Goal: Information Seeking & Learning: Learn about a topic

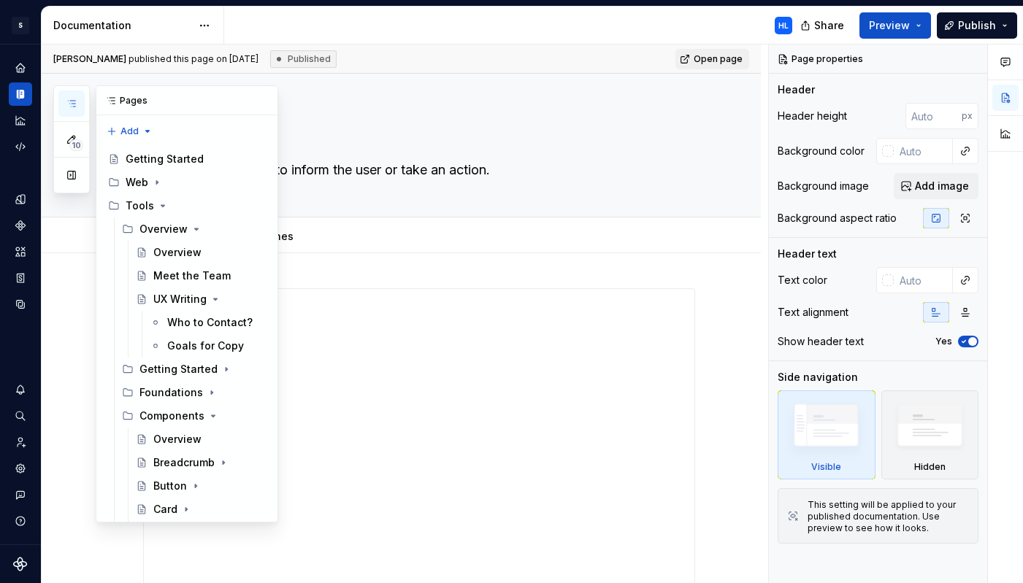
click at [72, 97] on button "button" at bounding box center [71, 104] width 26 height 26
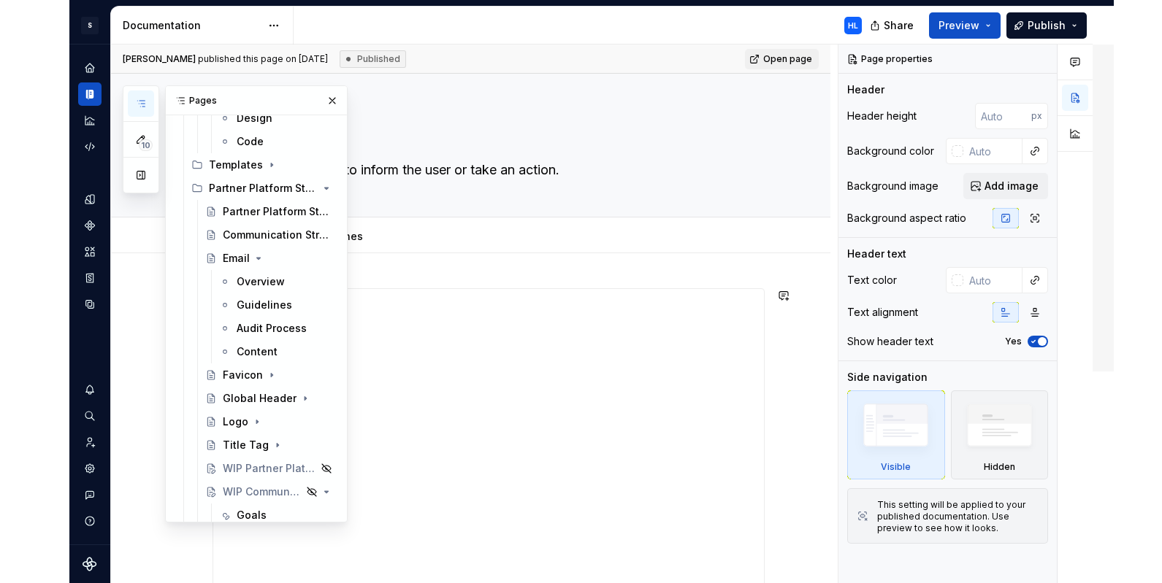
scroll to position [3086, 0]
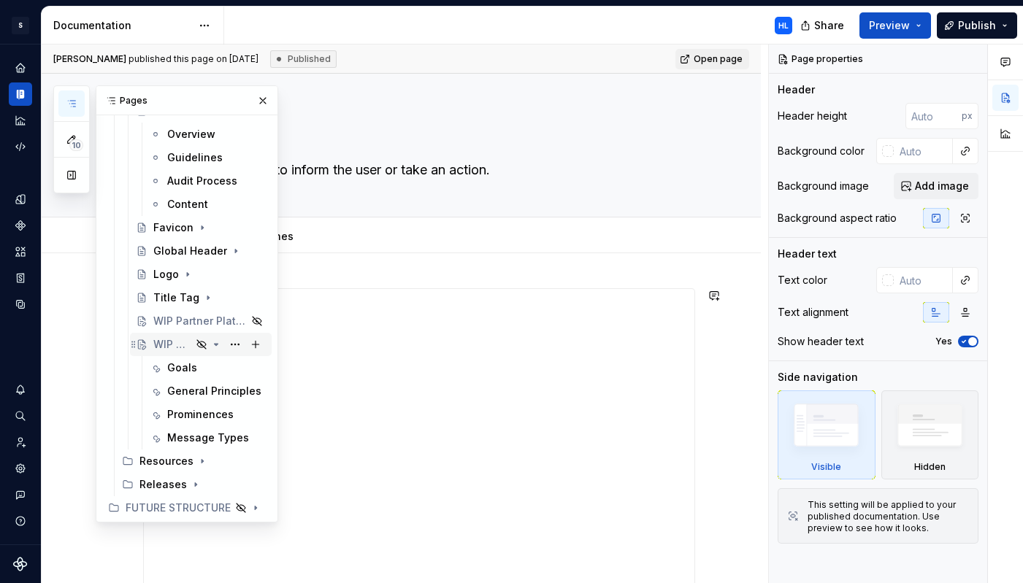
click at [171, 349] on div "WIP Communication Strategy" at bounding box center [172, 344] width 38 height 15
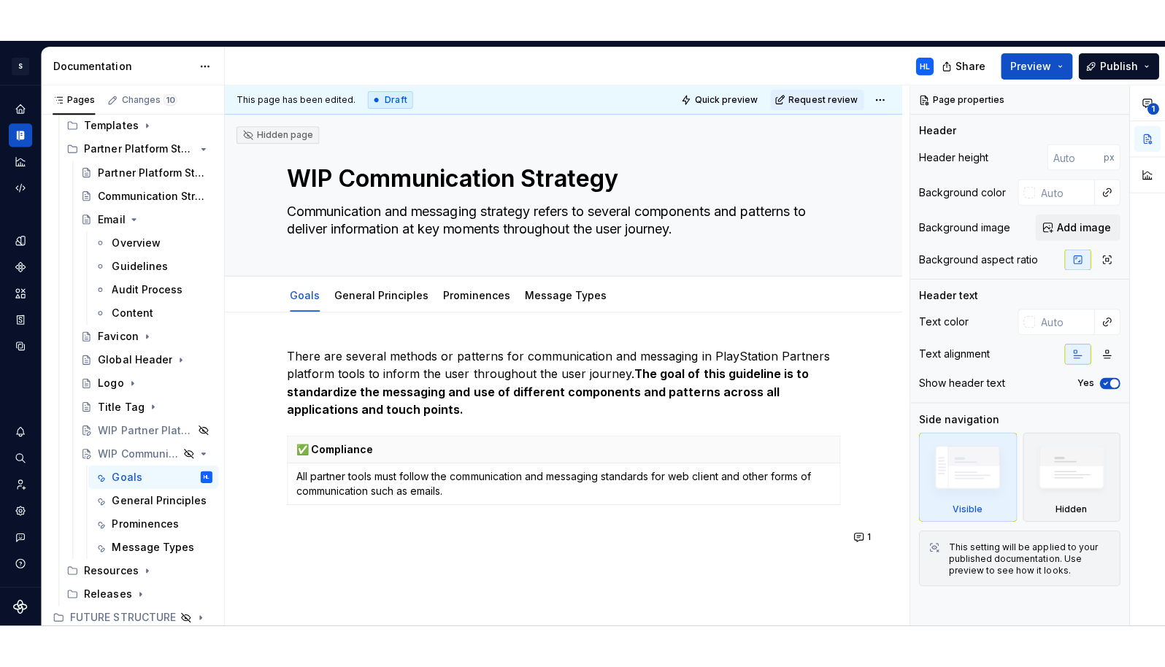
scroll to position [2977, 0]
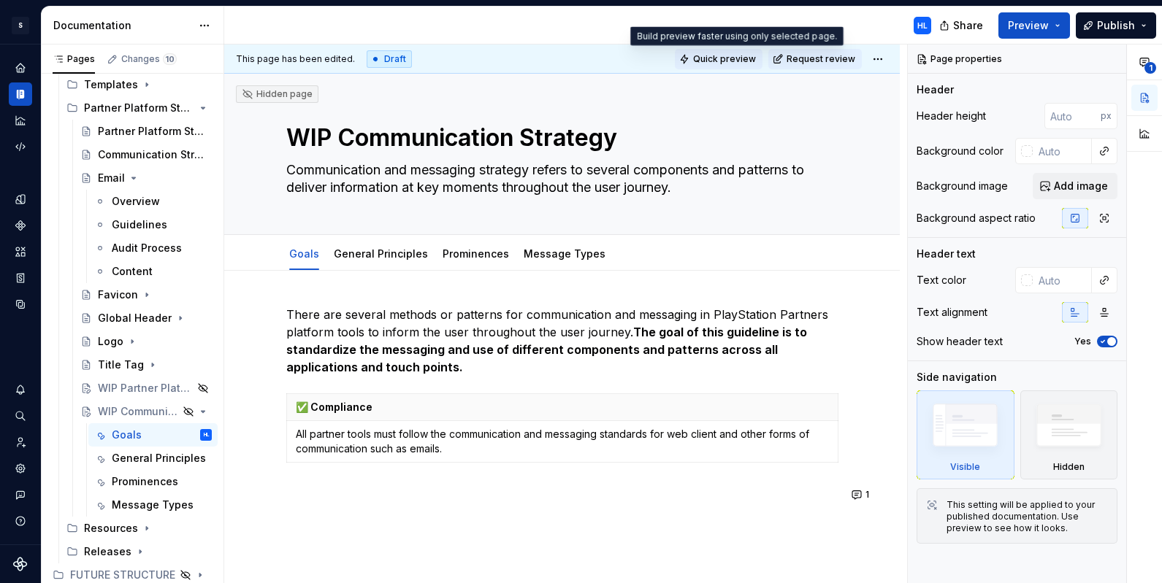
click at [732, 55] on span "Quick preview" at bounding box center [724, 59] width 63 height 12
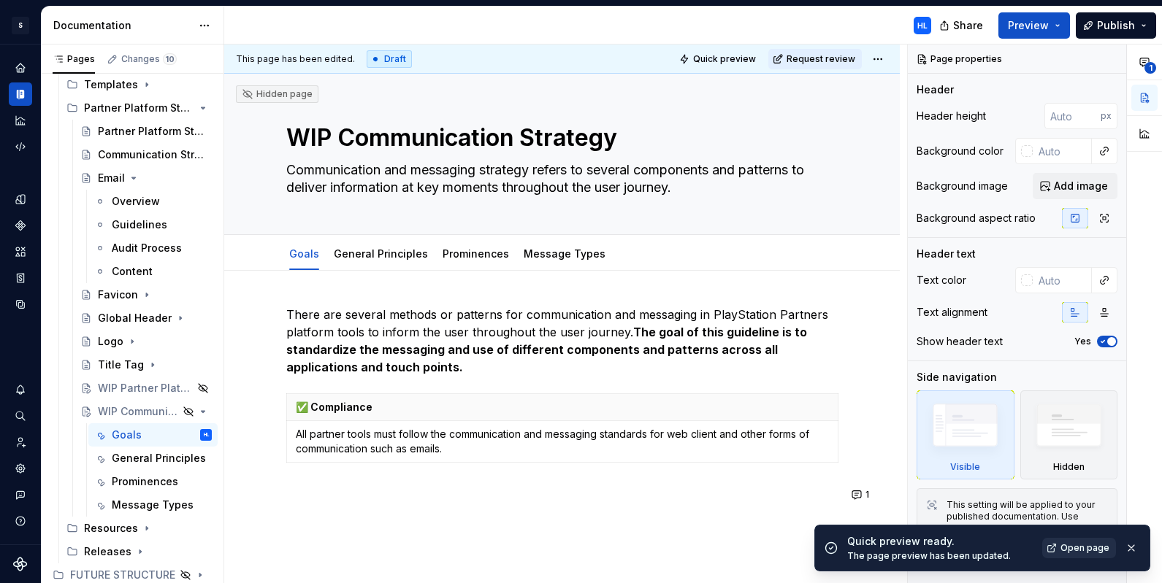
click at [1022, 548] on span "Open page" at bounding box center [1084, 549] width 49 height 12
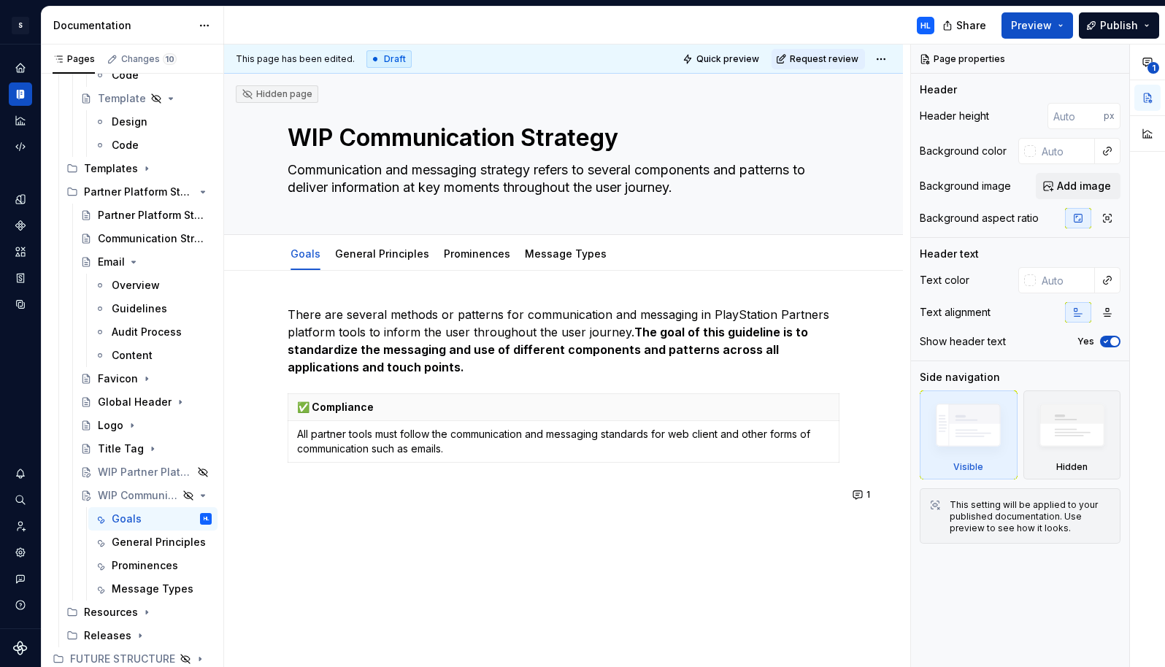
scroll to position [2893, 0]
click at [391, 252] on link "General Principles" at bounding box center [382, 254] width 94 height 12
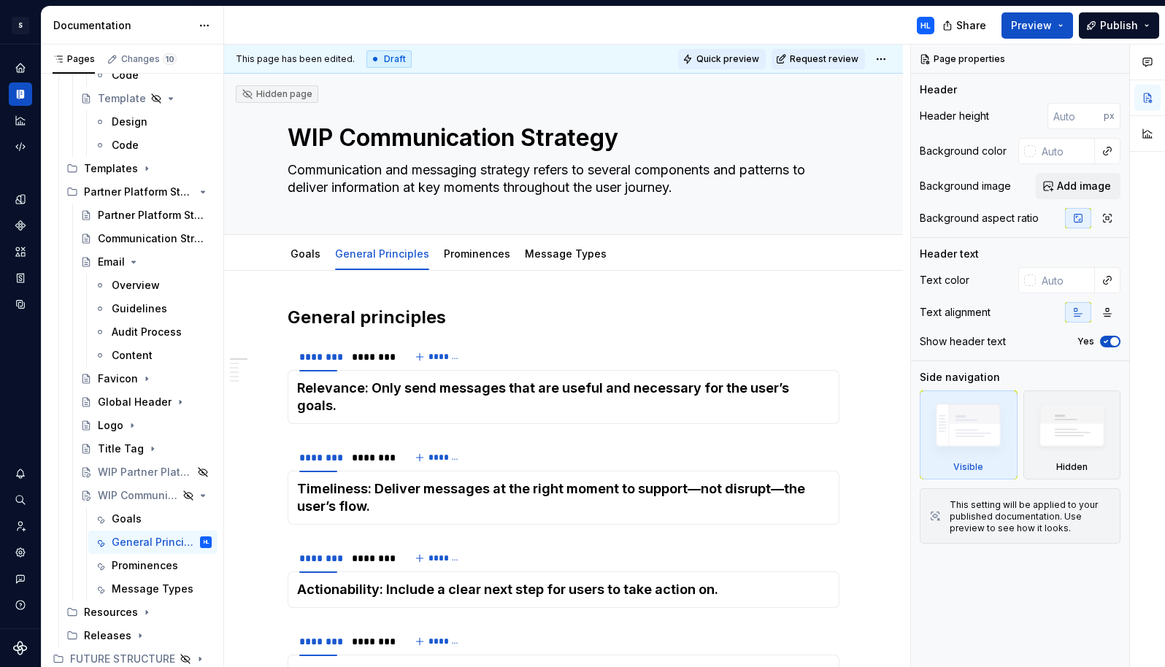
click at [754, 64] on span "Quick preview" at bounding box center [728, 59] width 63 height 12
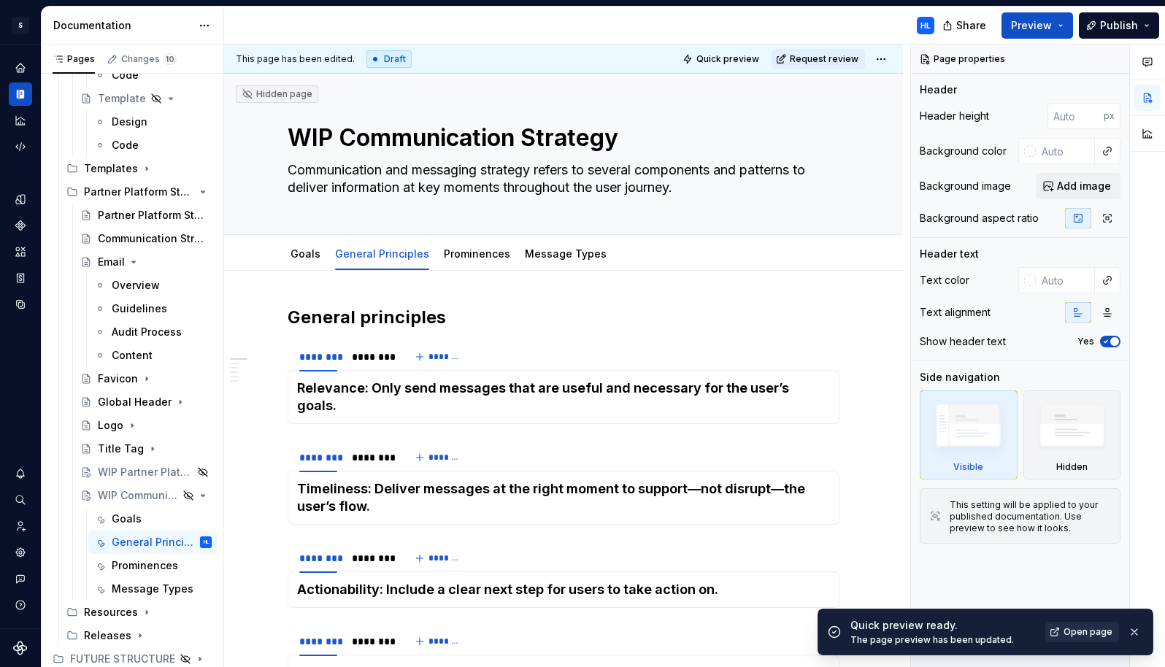
click at [1022, 583] on span "Open page" at bounding box center [1088, 633] width 49 height 12
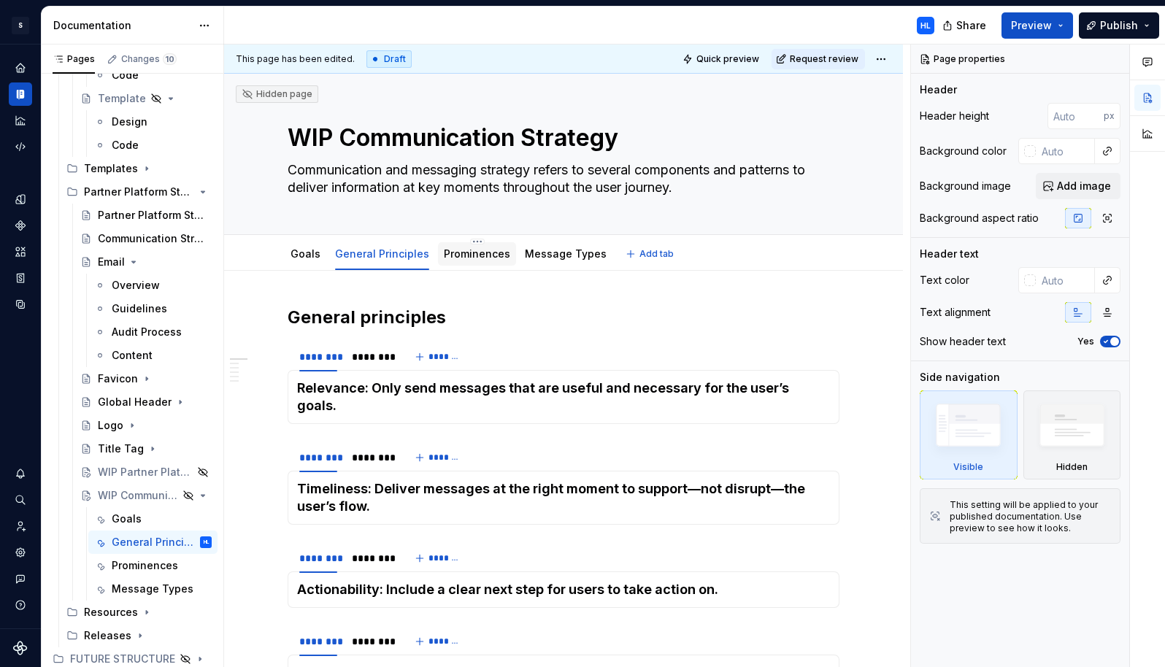
click at [472, 263] on div "Prominences" at bounding box center [477, 253] width 78 height 23
click at [489, 250] on link "Prominences" at bounding box center [477, 254] width 66 height 12
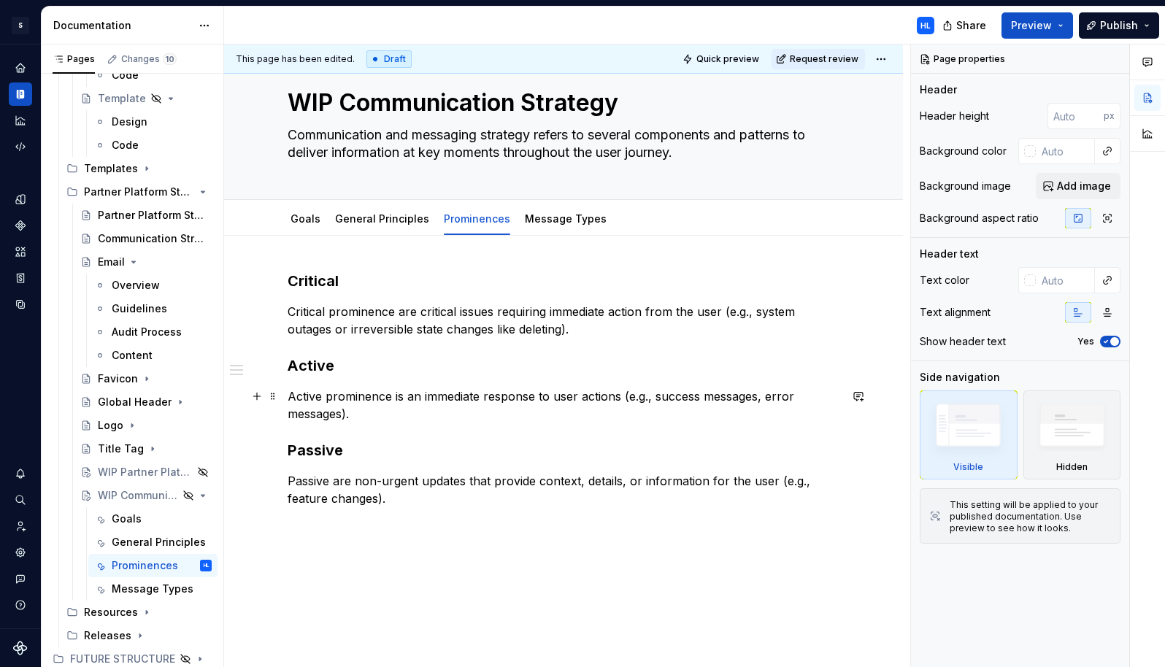
scroll to position [39, 0]
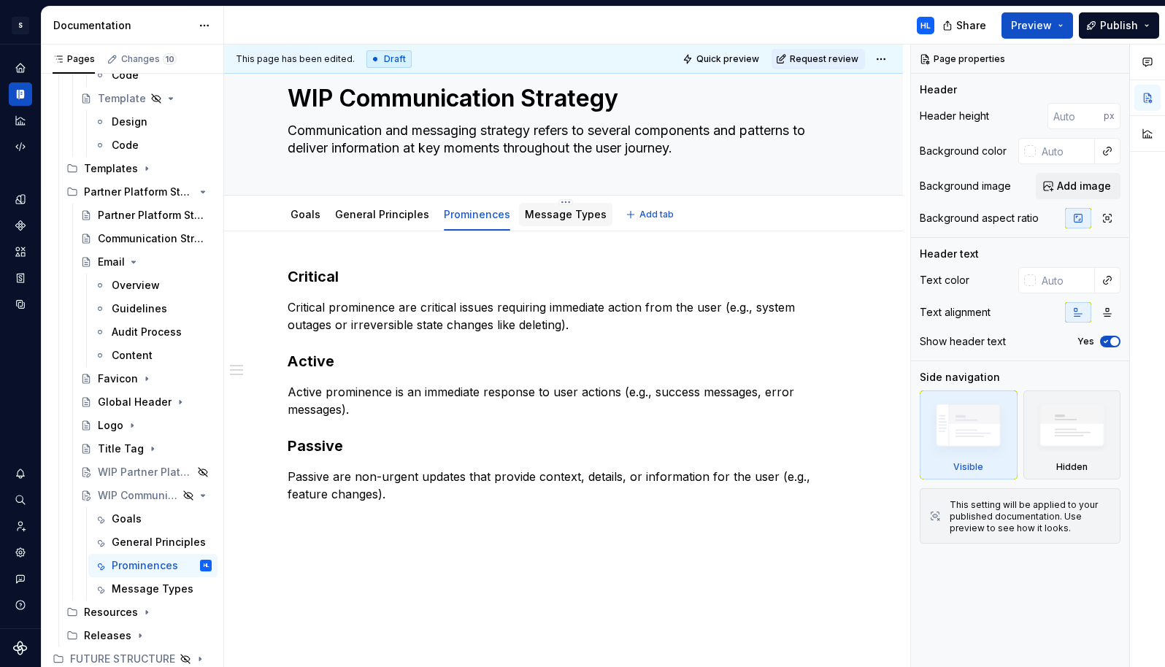
click at [546, 222] on div "Message Types" at bounding box center [566, 215] width 82 height 18
click at [577, 217] on link "Message Types" at bounding box center [566, 214] width 82 height 12
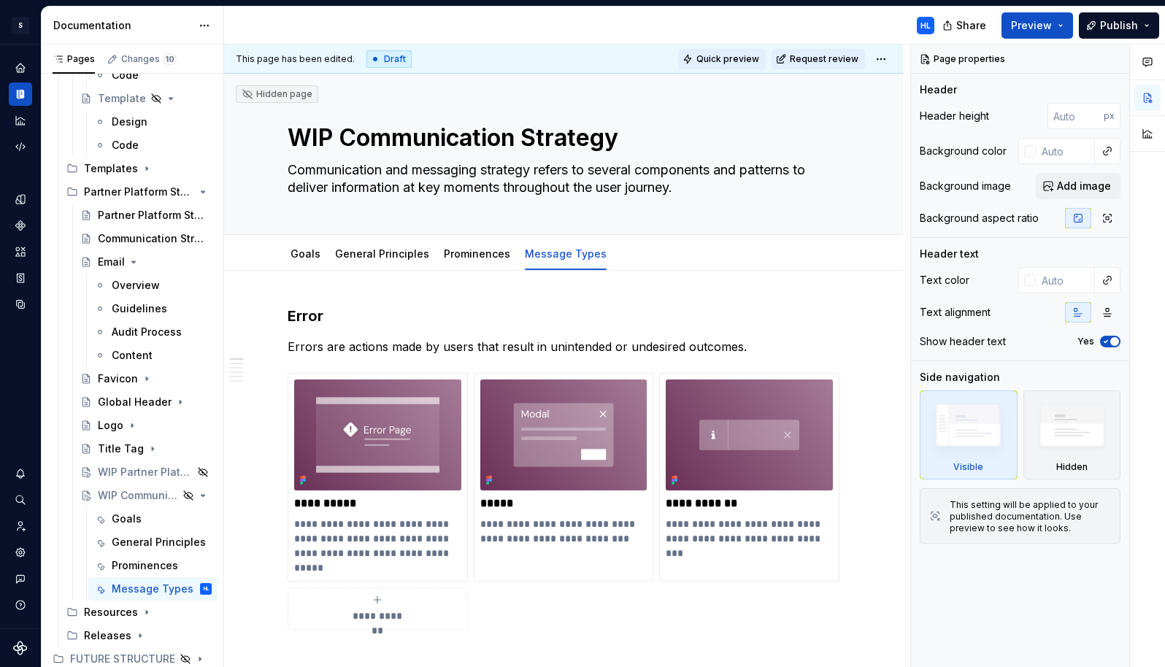
click at [740, 55] on span "Quick preview" at bounding box center [728, 59] width 63 height 12
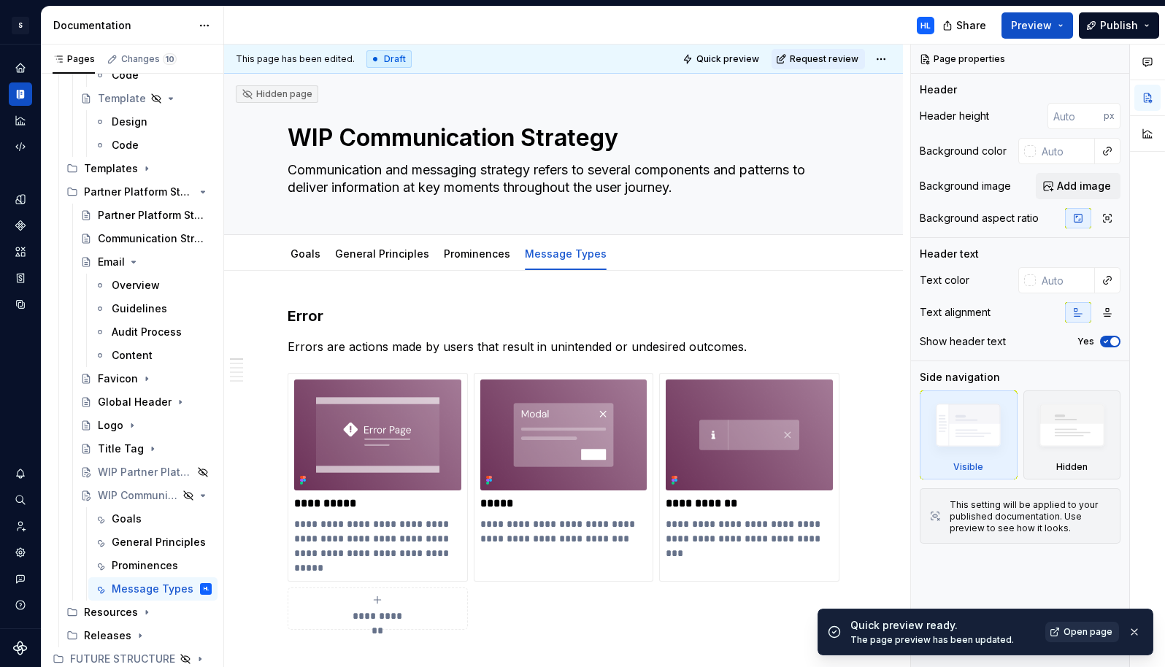
click at [1022, 583] on span "Open page" at bounding box center [1088, 633] width 49 height 12
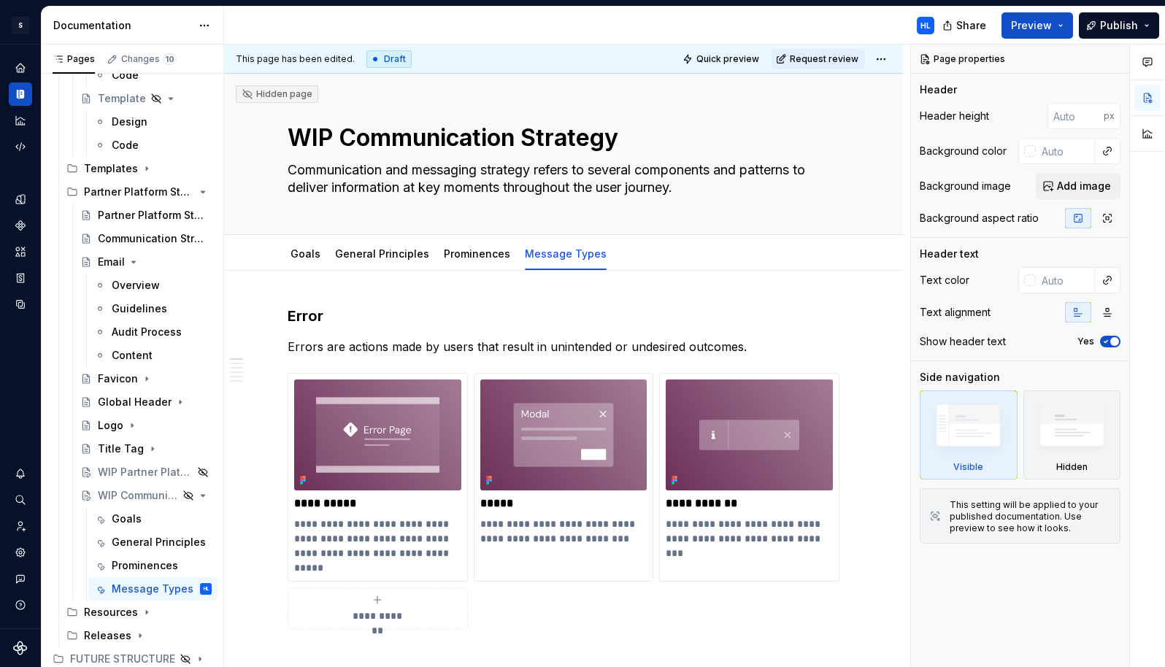
type textarea "*"
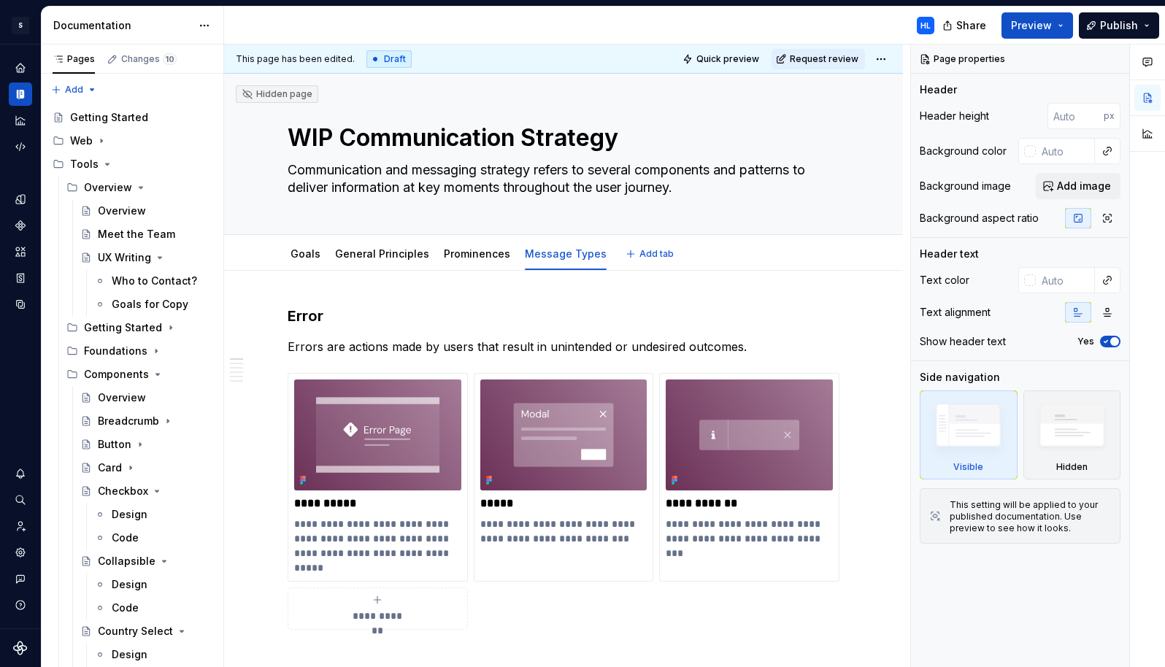
scroll to position [2893, 0]
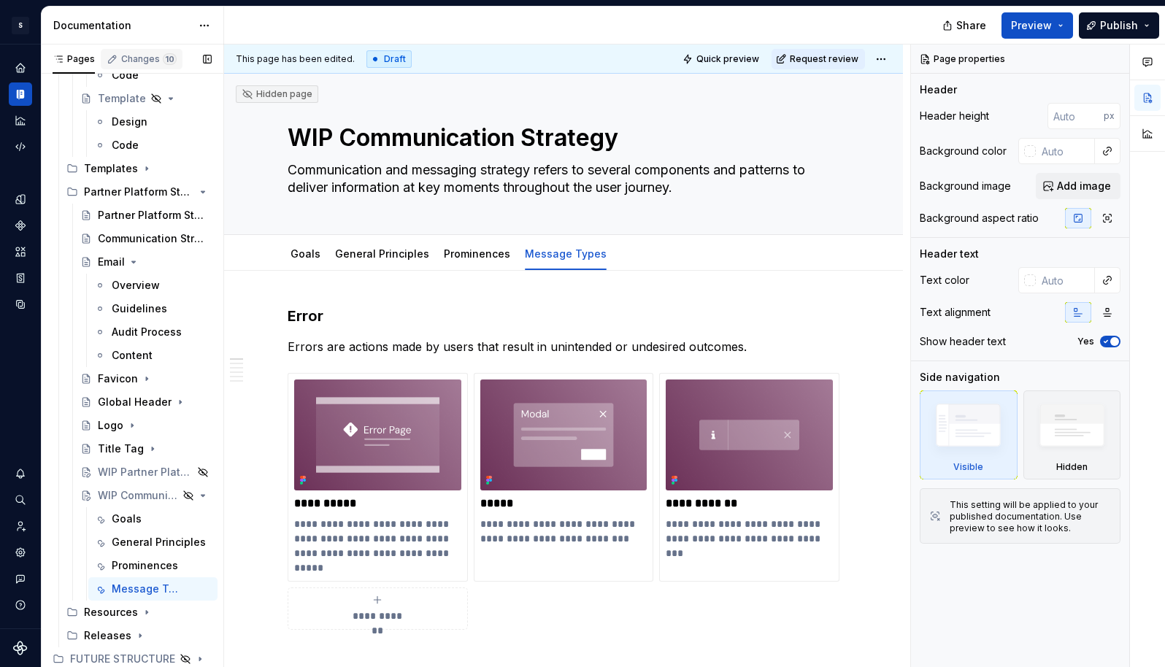
type textarea "*"
